Goal: Task Accomplishment & Management: Use online tool/utility

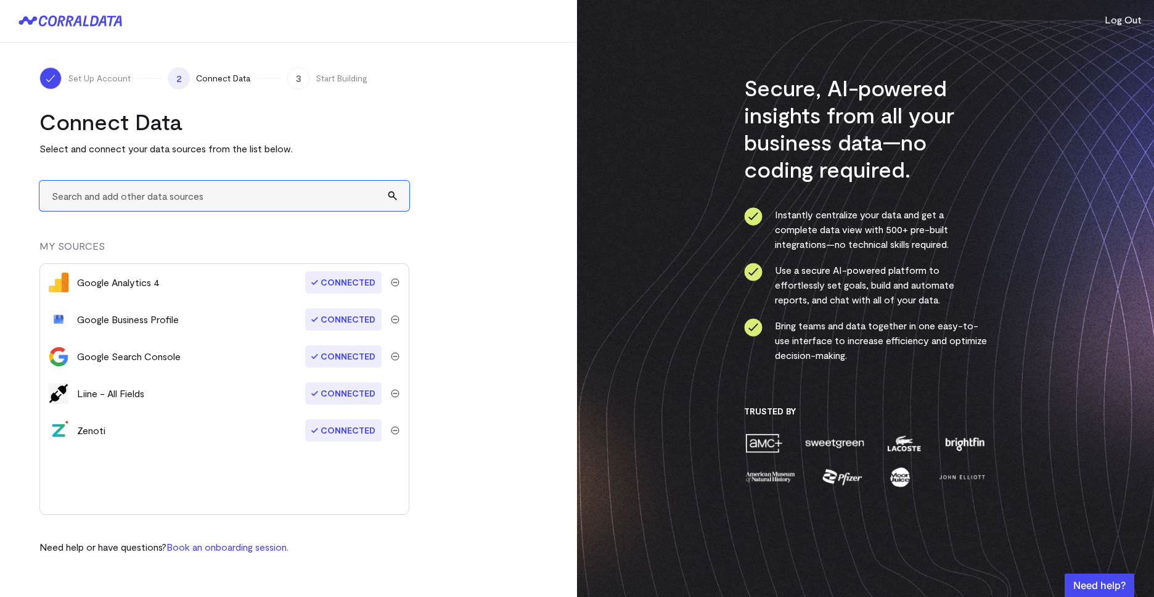
click at [317, 209] on input "text" at bounding box center [224, 196] width 370 height 30
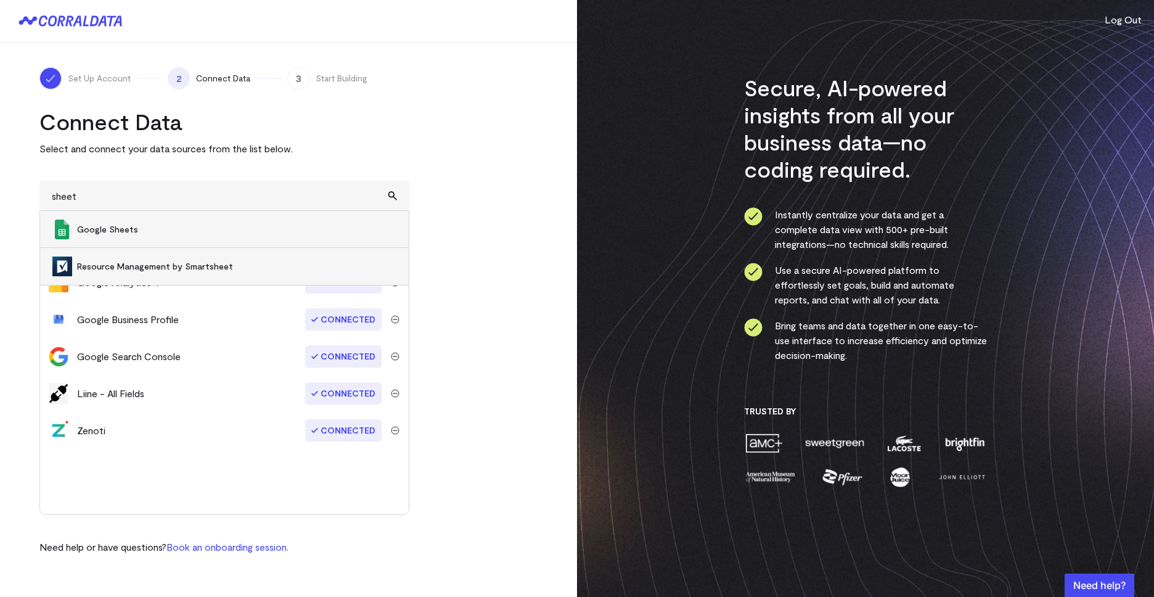
click at [291, 226] on span "Google Sheets" at bounding box center [236, 229] width 319 height 12
type input "Google Sheets"
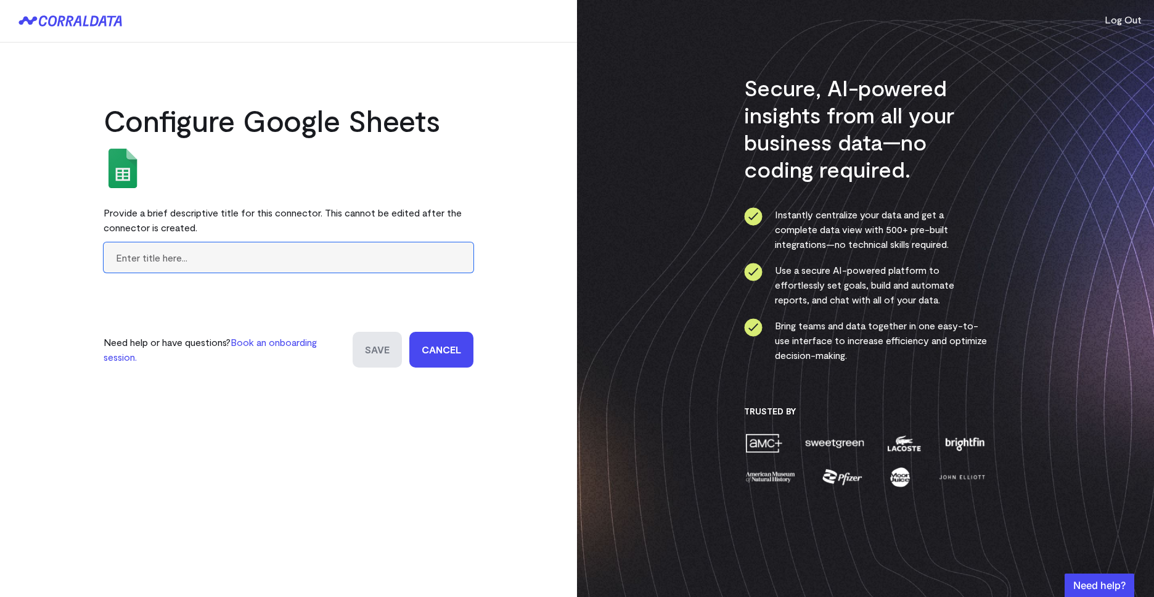
click at [276, 264] on input "text" at bounding box center [289, 257] width 370 height 30
click at [222, 262] on input "text" at bounding box center [289, 257] width 370 height 30
click at [331, 266] on input "AlluraMD KPI Goals" at bounding box center [289, 257] width 370 height 30
type input "AlluraMD KPI Goals"
click at [379, 338] on input "Save" at bounding box center [377, 350] width 49 height 36
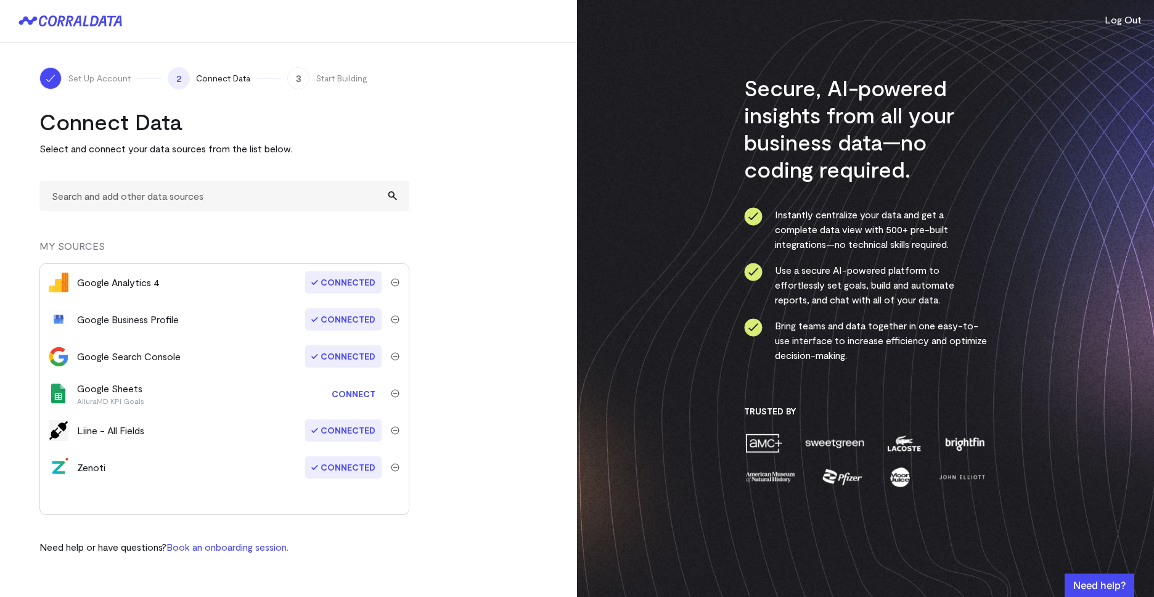
click at [353, 393] on link "Connect" at bounding box center [353, 393] width 56 height 23
click at [358, 391] on link "Connect" at bounding box center [353, 393] width 56 height 23
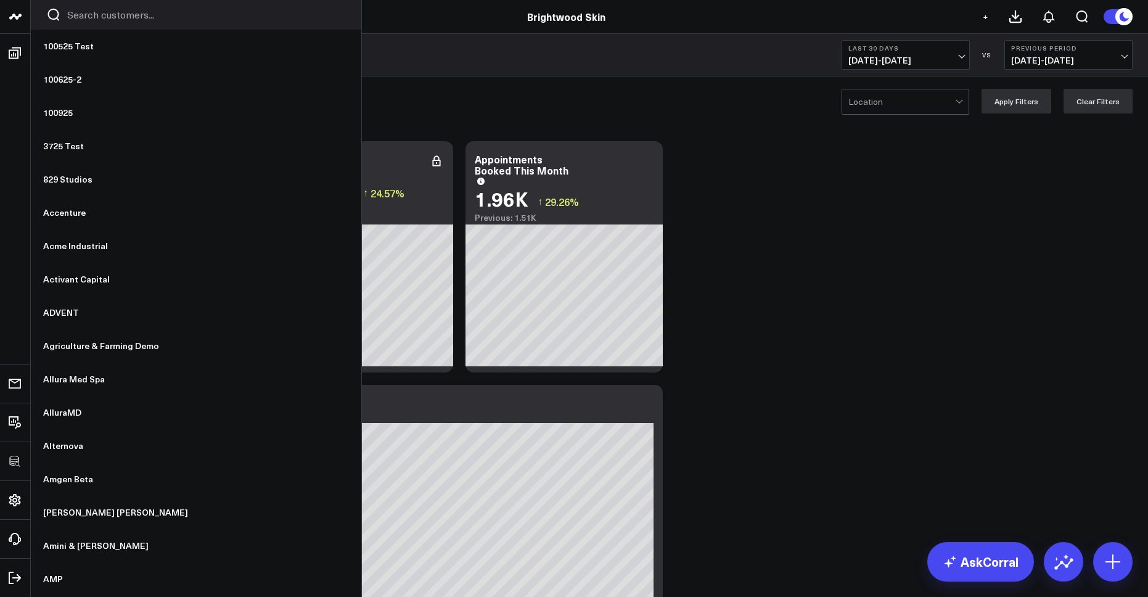
click at [70, 16] on input "Search customers input" at bounding box center [206, 15] width 279 height 14
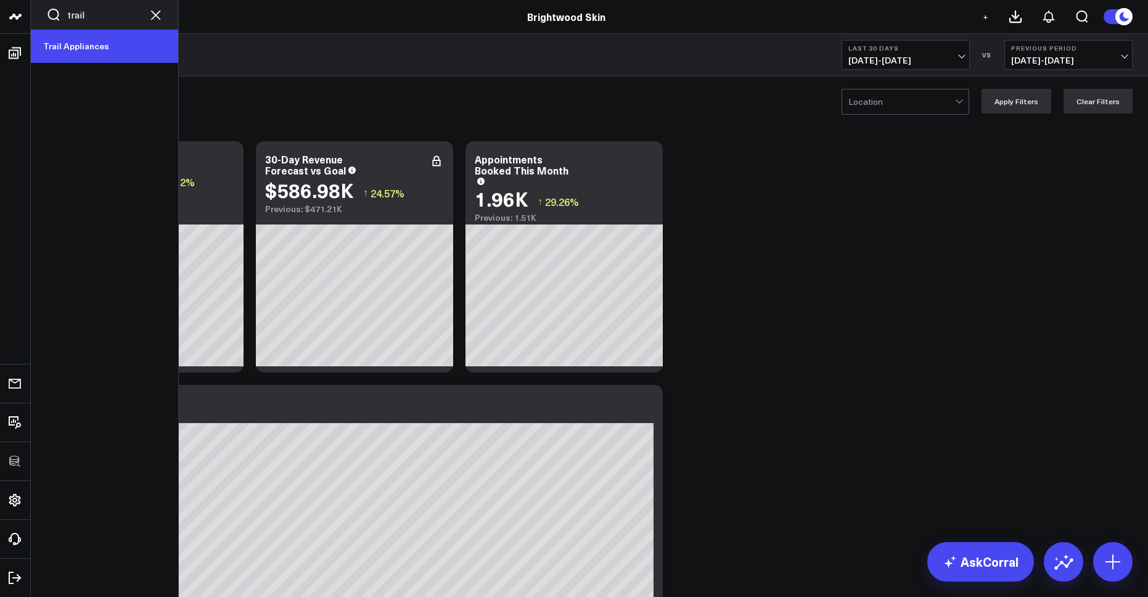
type input "trail"
click at [54, 47] on link "Trail Appliances" at bounding box center [104, 46] width 147 height 33
